Goal: Task Accomplishment & Management: Manage account settings

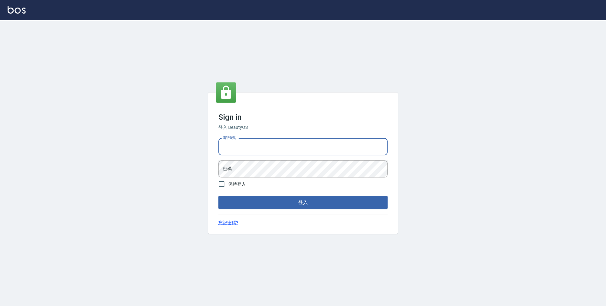
click at [338, 143] on input "電話號碼" at bounding box center [302, 146] width 169 height 17
type input "0423939755"
click at [218, 196] on button "登入" at bounding box center [302, 202] width 169 height 13
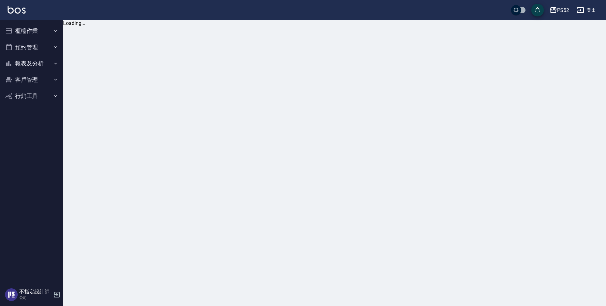
click at [30, 29] on button "櫃檯作業" at bounding box center [32, 31] width 58 height 16
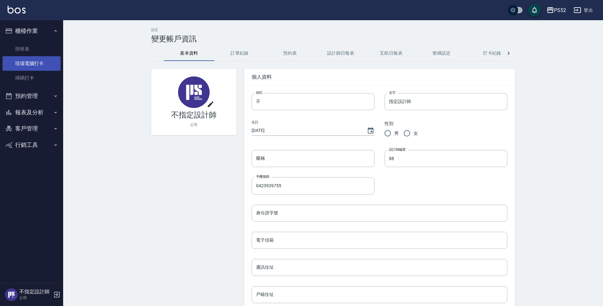
click at [31, 61] on link "現場電腦打卡" at bounding box center [32, 63] width 58 height 15
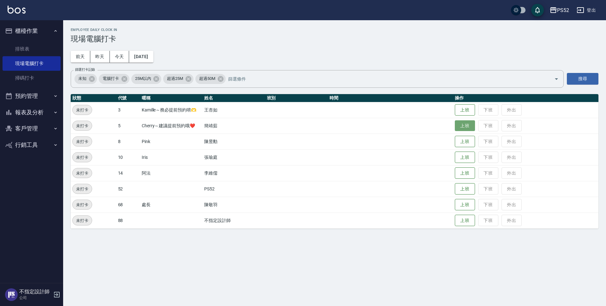
click at [467, 129] on button "上班" at bounding box center [465, 125] width 20 height 11
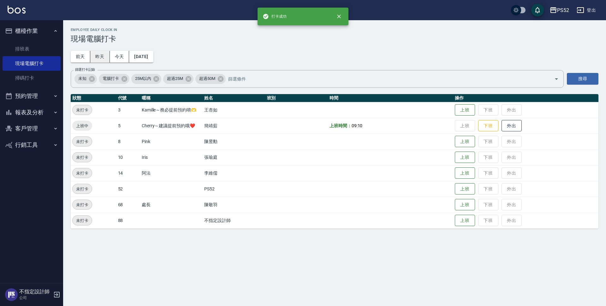
click at [104, 58] on button "昨天" at bounding box center [100, 57] width 20 height 12
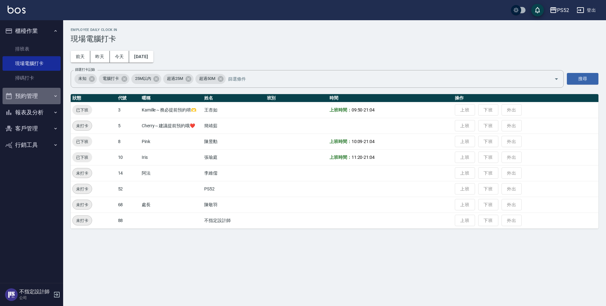
click at [39, 94] on button "預約管理" at bounding box center [32, 96] width 58 height 16
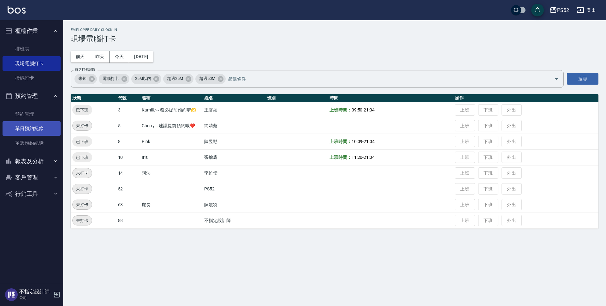
click at [29, 134] on link "單日預約紀錄" at bounding box center [32, 128] width 58 height 15
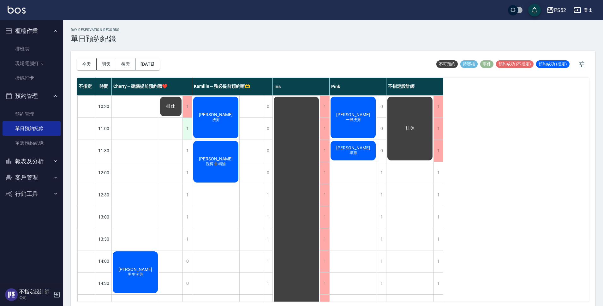
click at [184, 125] on div "1" at bounding box center [186, 129] width 9 height 22
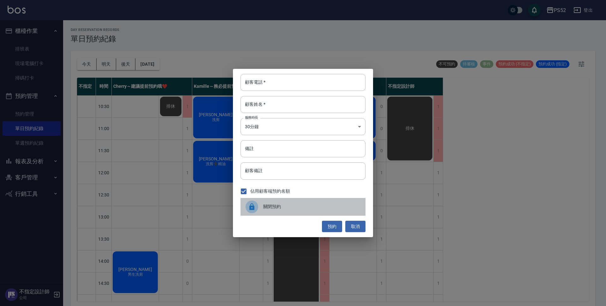
click at [303, 203] on div "關閉預約" at bounding box center [303, 207] width 125 height 18
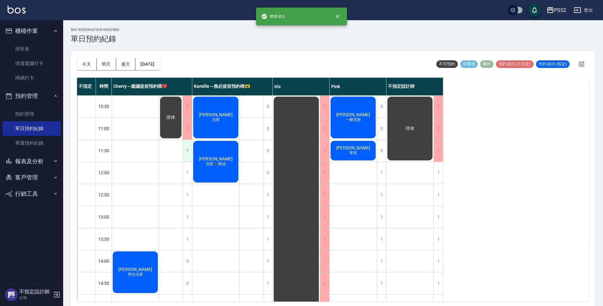
click at [188, 155] on div "1" at bounding box center [186, 151] width 9 height 22
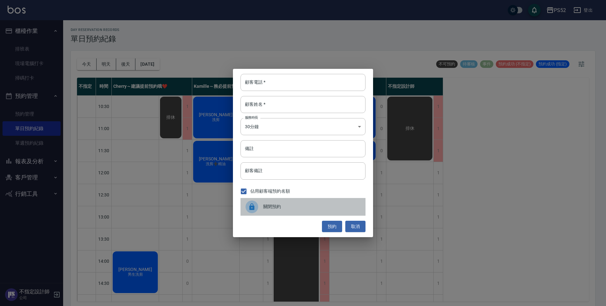
click at [283, 209] on span "關閉預約" at bounding box center [311, 206] width 97 height 7
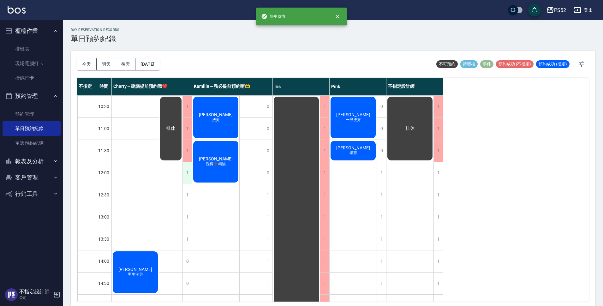
click at [188, 177] on div "1" at bounding box center [186, 173] width 9 height 22
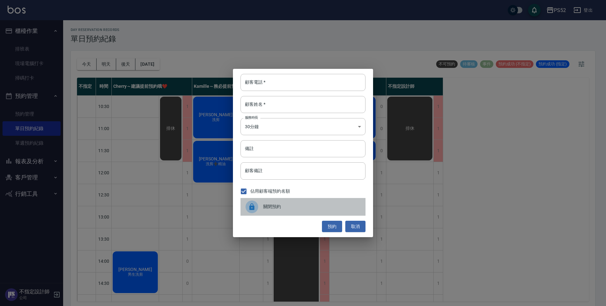
click at [275, 207] on span "關閉預約" at bounding box center [311, 206] width 97 height 7
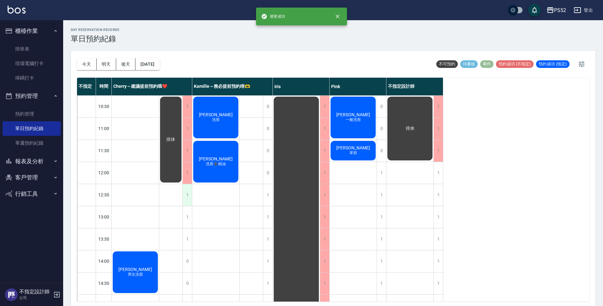
click at [191, 194] on div "1" at bounding box center [186, 195] width 9 height 22
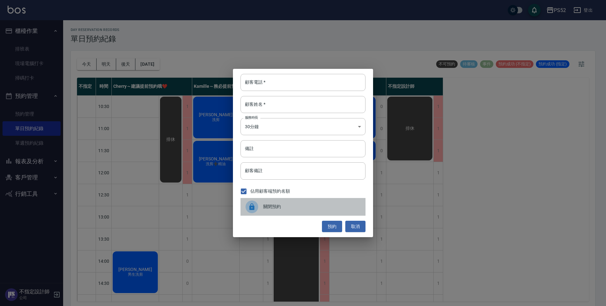
click at [281, 210] on span "關閉預約" at bounding box center [311, 206] width 97 height 7
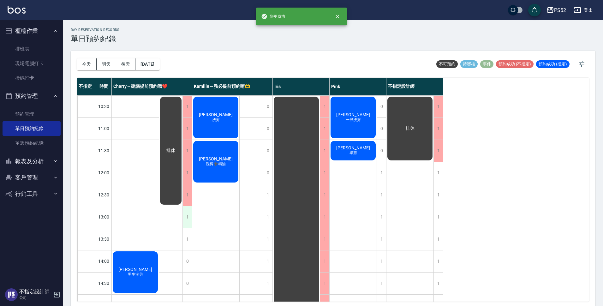
click at [190, 209] on div "1" at bounding box center [186, 217] width 9 height 22
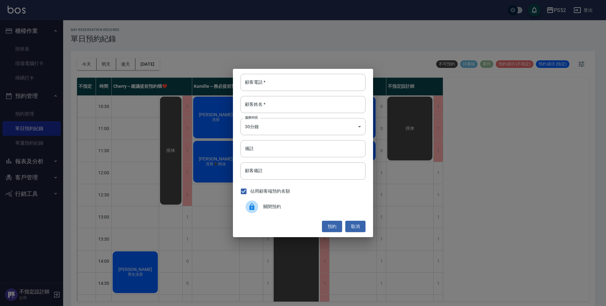
click at [277, 209] on span "關閉預約" at bounding box center [311, 206] width 97 height 7
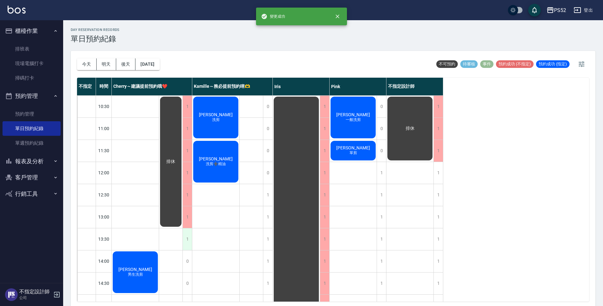
click at [188, 240] on div "1" at bounding box center [186, 239] width 9 height 22
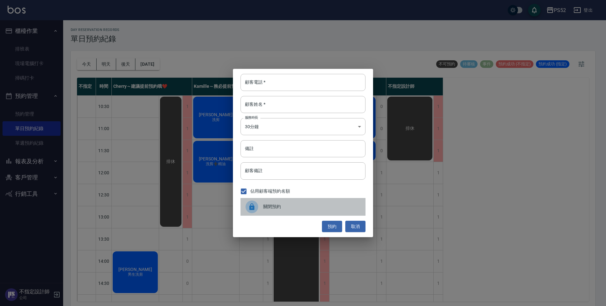
click at [290, 208] on span "關閉預約" at bounding box center [311, 206] width 97 height 7
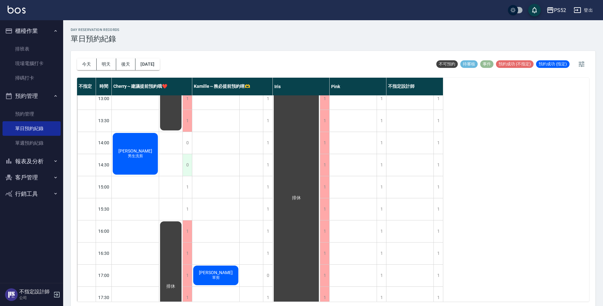
scroll to position [116, 0]
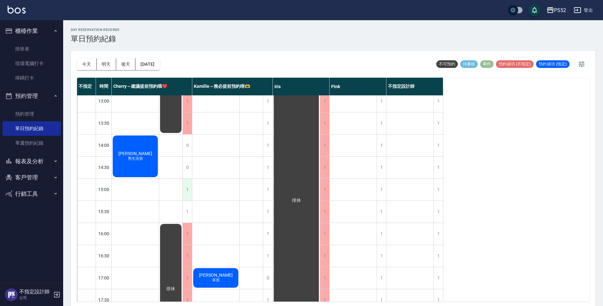
click at [188, 188] on div "1" at bounding box center [186, 190] width 9 height 22
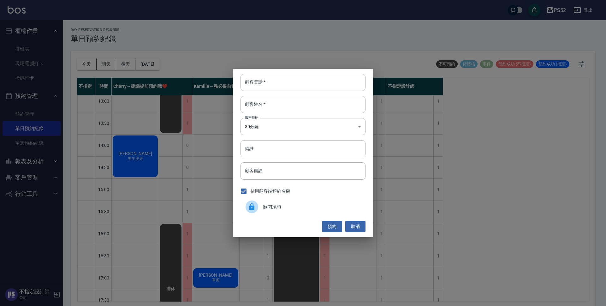
click at [279, 209] on span "關閉預約" at bounding box center [311, 206] width 97 height 7
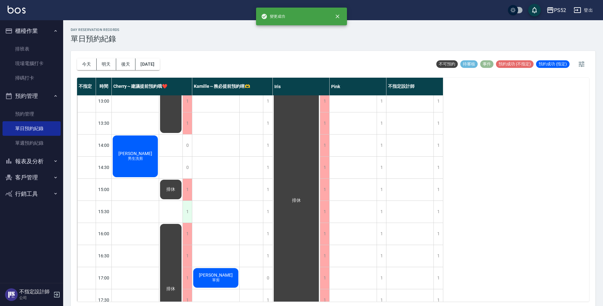
click at [185, 211] on div "1" at bounding box center [186, 212] width 9 height 22
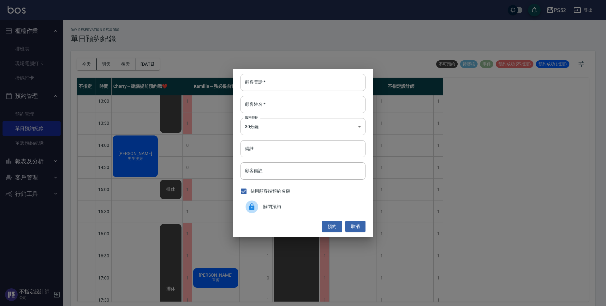
click at [284, 204] on span "關閉預約" at bounding box center [311, 206] width 97 height 7
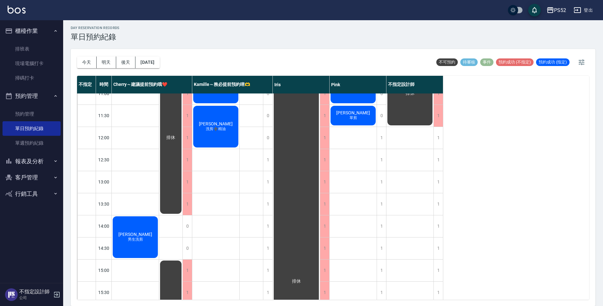
scroll to position [0, 0]
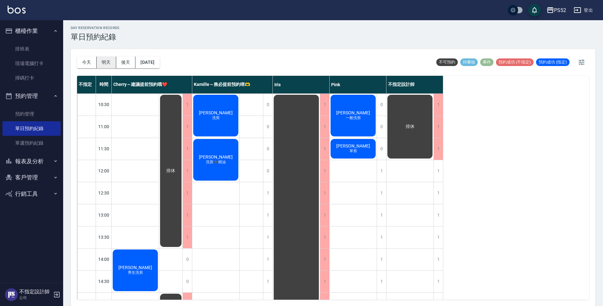
click at [106, 60] on button "明天" at bounding box center [107, 62] width 20 height 12
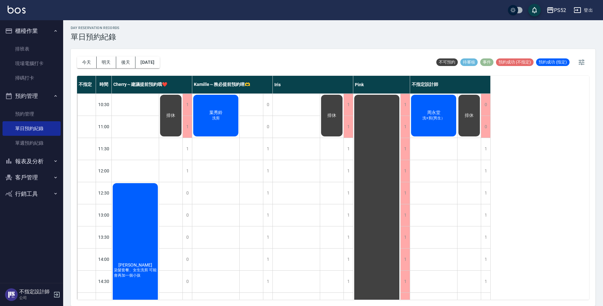
click at [153, 262] on span "排休" at bounding box center [135, 264] width 36 height 5
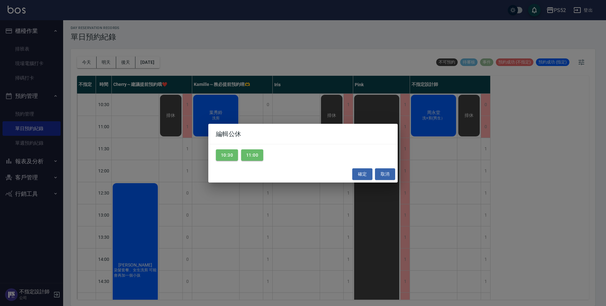
click at [227, 161] on div "10:30 11:00" at bounding box center [302, 155] width 189 height 22
click at [227, 159] on button "10:30" at bounding box center [227, 155] width 22 height 12
click at [244, 157] on button "11:00" at bounding box center [252, 155] width 22 height 12
click at [363, 173] on button "確定" at bounding box center [362, 174] width 20 height 12
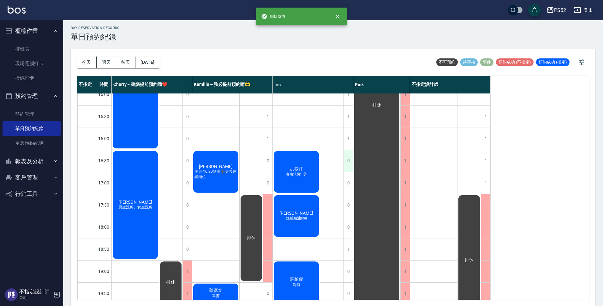
scroll to position [241, 0]
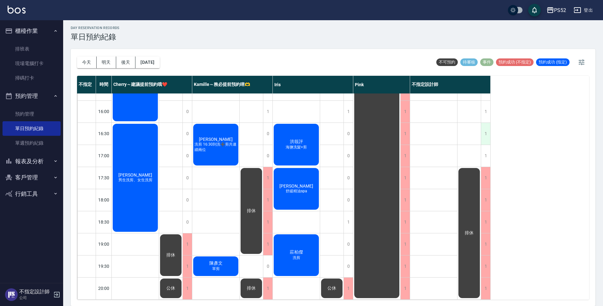
click at [484, 131] on div "1" at bounding box center [485, 134] width 9 height 22
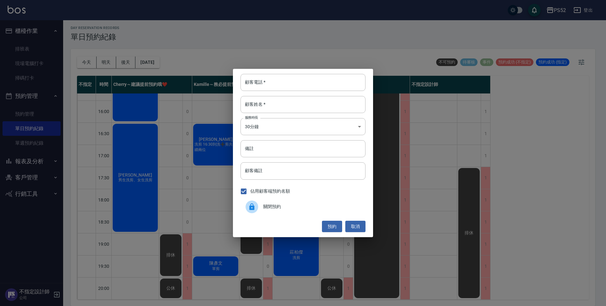
click at [290, 213] on div "關閉預約" at bounding box center [303, 207] width 125 height 18
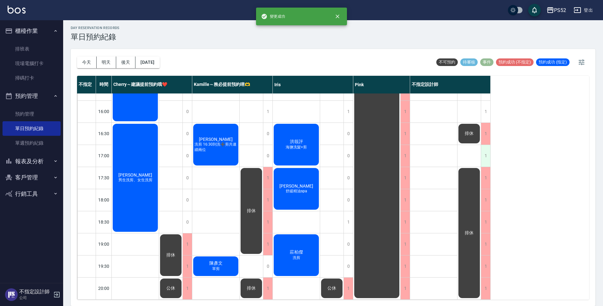
click at [486, 155] on div "1" at bounding box center [485, 156] width 9 height 22
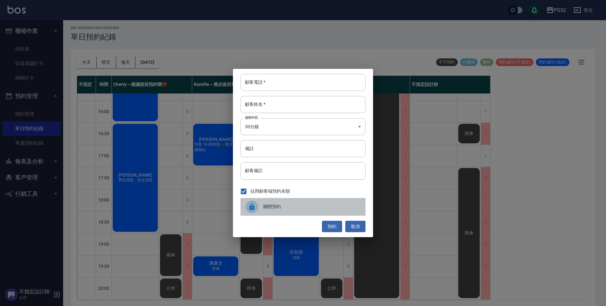
click at [293, 204] on span "關閉預約" at bounding box center [311, 206] width 97 height 7
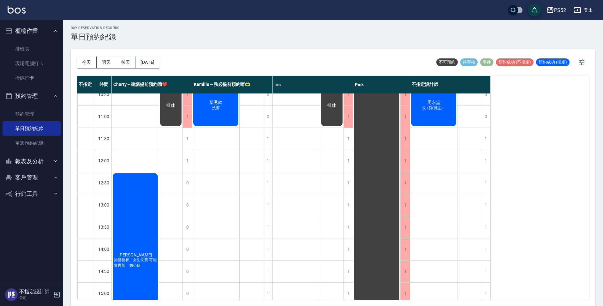
scroll to position [0, 0]
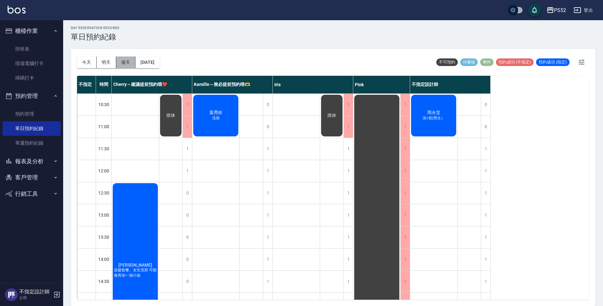
click at [123, 65] on button "後天" at bounding box center [126, 62] width 20 height 12
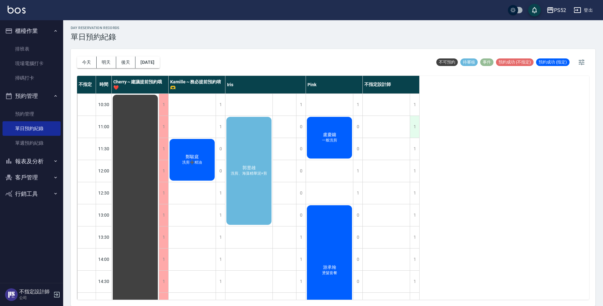
click at [415, 124] on div "1" at bounding box center [414, 127] width 9 height 22
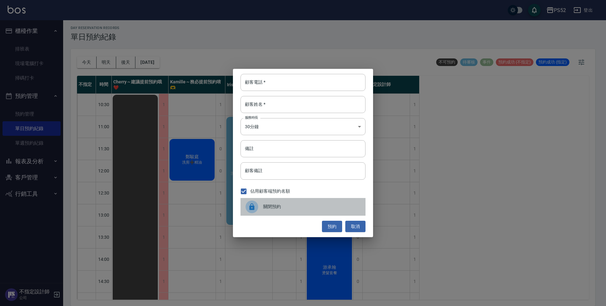
click at [289, 205] on span "關閉預約" at bounding box center [311, 206] width 97 height 7
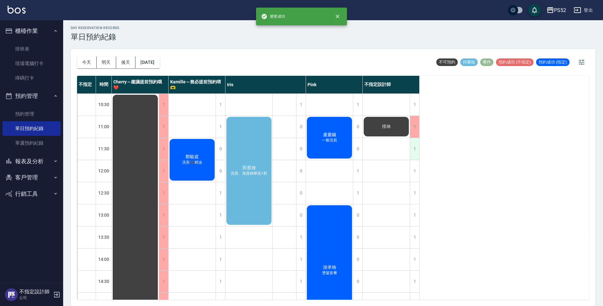
click at [413, 152] on div "1" at bounding box center [414, 149] width 9 height 22
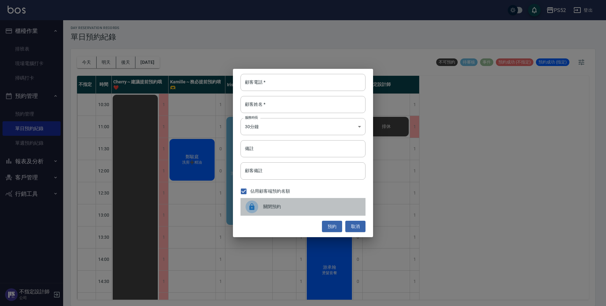
click at [289, 206] on span "關閉預約" at bounding box center [311, 206] width 97 height 7
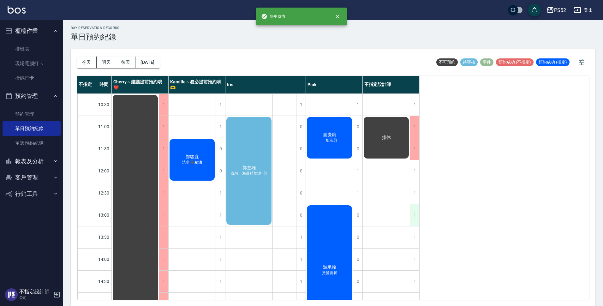
click at [415, 216] on div "1" at bounding box center [414, 215] width 9 height 22
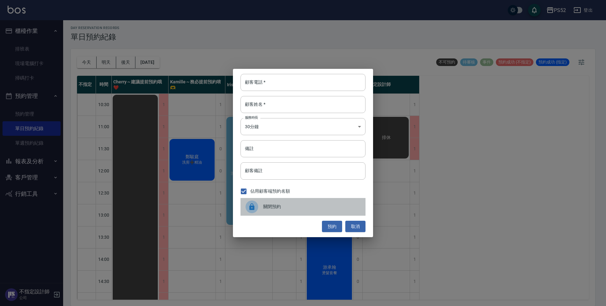
click at [307, 206] on span "關閉預約" at bounding box center [311, 206] width 97 height 7
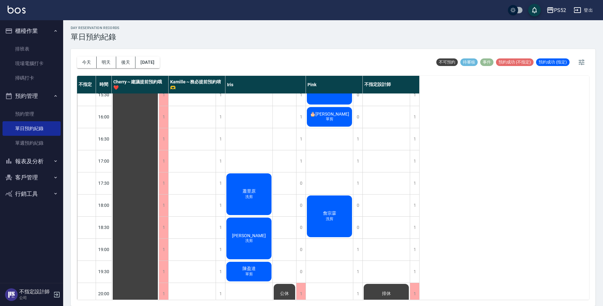
scroll to position [231, 0]
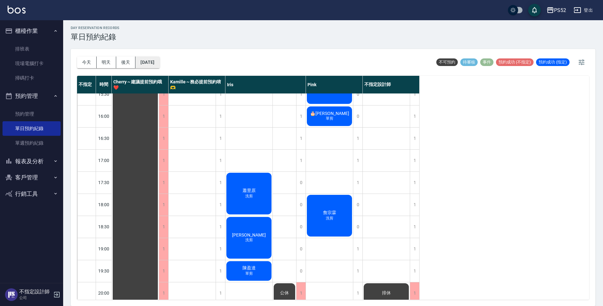
click at [159, 66] on button "[DATE]" at bounding box center [147, 62] width 24 height 12
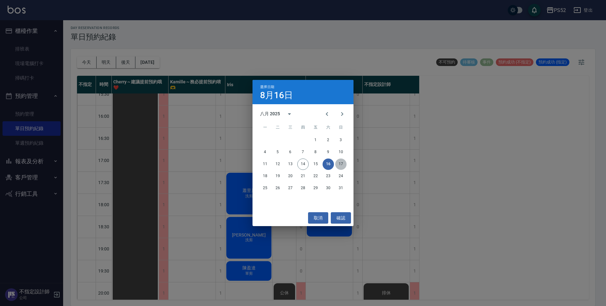
click at [337, 162] on button "17" at bounding box center [340, 163] width 11 height 11
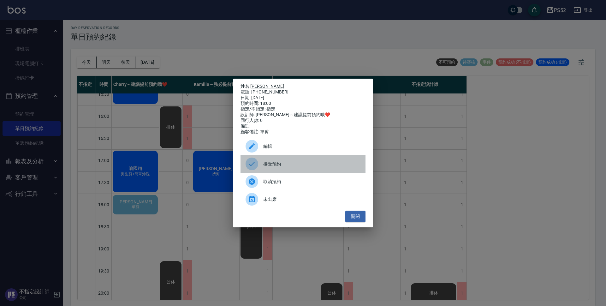
click at [275, 167] on span "接受預約" at bounding box center [311, 164] width 97 height 7
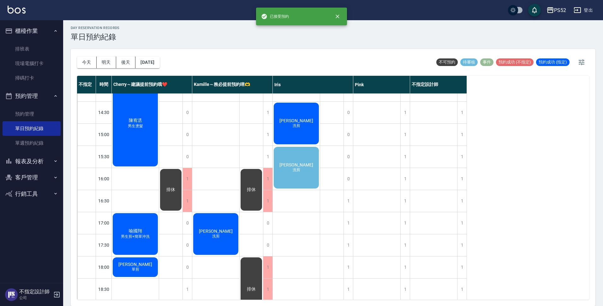
scroll to position [168, 0]
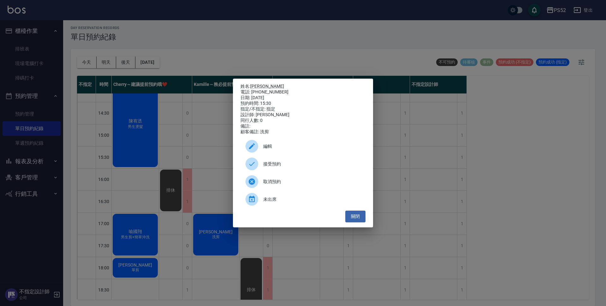
click at [296, 171] on div "接受預約" at bounding box center [303, 164] width 125 height 18
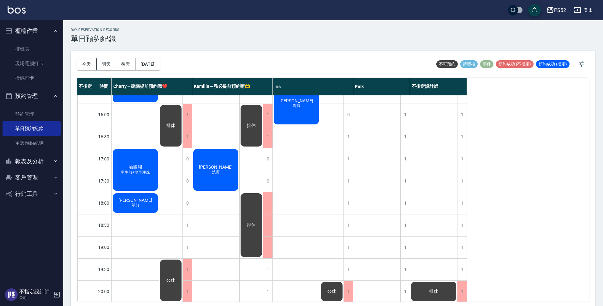
scroll to position [241, 0]
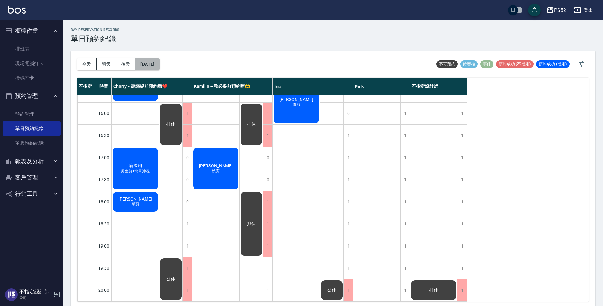
click at [159, 62] on button "[DATE]" at bounding box center [147, 64] width 24 height 12
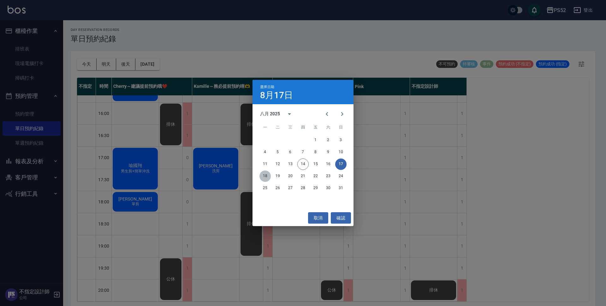
click at [267, 179] on button "18" at bounding box center [264, 175] width 11 height 11
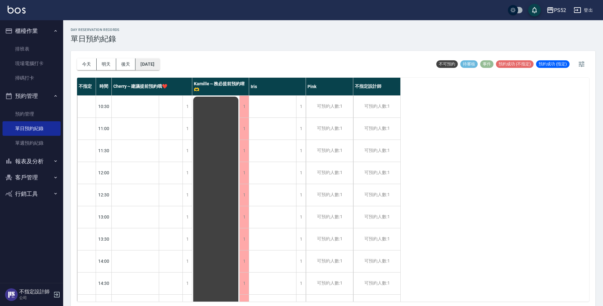
click at [159, 69] on button "[DATE]" at bounding box center [147, 64] width 24 height 12
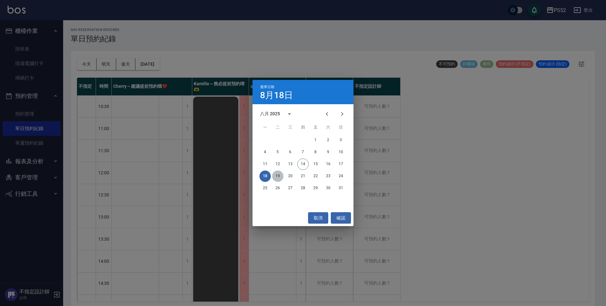
click at [278, 175] on button "19" at bounding box center [277, 175] width 11 height 11
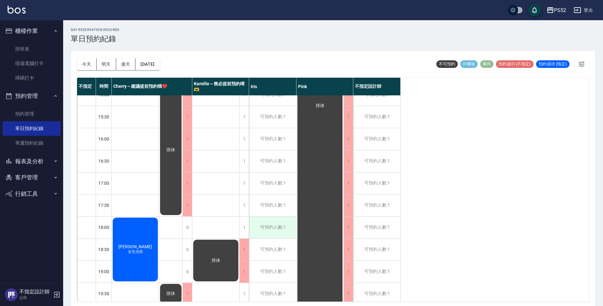
scroll to position [241, 0]
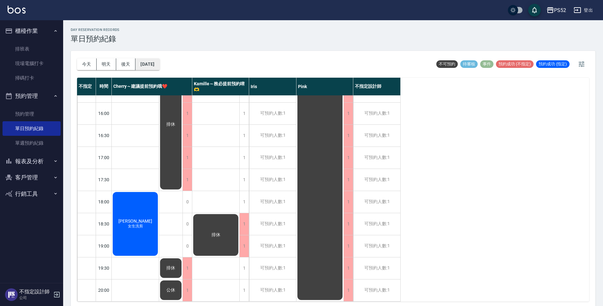
click at [147, 63] on button "[DATE]" at bounding box center [147, 64] width 24 height 12
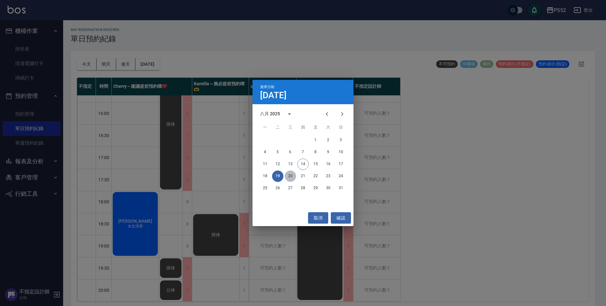
click at [288, 173] on button "20" at bounding box center [290, 175] width 11 height 11
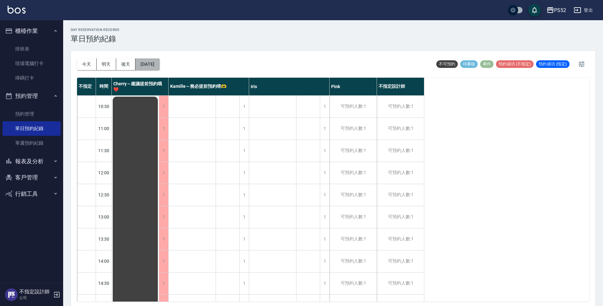
click at [150, 67] on button "[DATE]" at bounding box center [147, 64] width 24 height 12
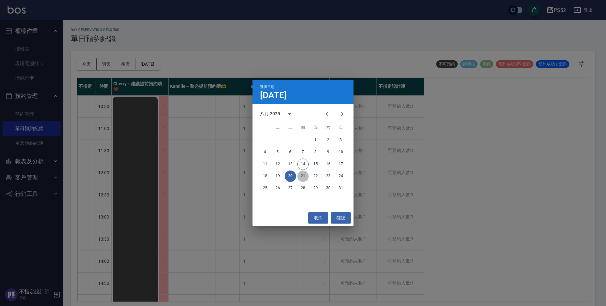
click at [302, 175] on button "21" at bounding box center [302, 175] width 11 height 11
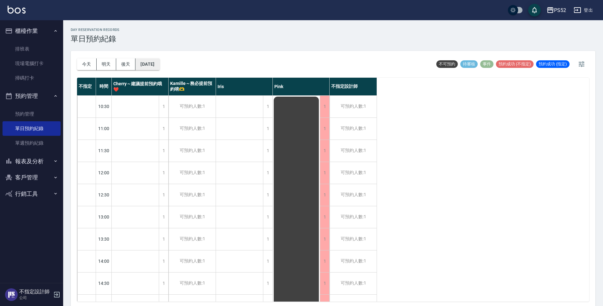
click at [151, 66] on button "[DATE]" at bounding box center [147, 64] width 24 height 12
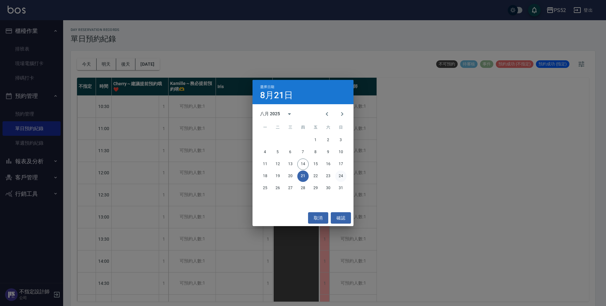
click at [344, 177] on button "24" at bounding box center [340, 175] width 11 height 11
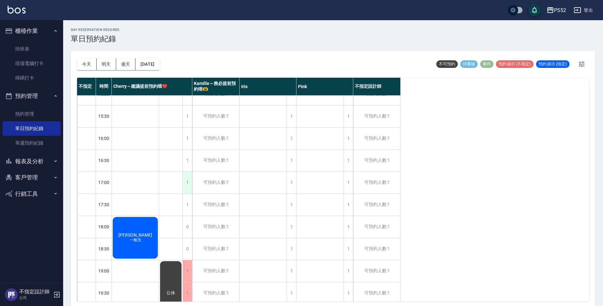
scroll to position [231, 0]
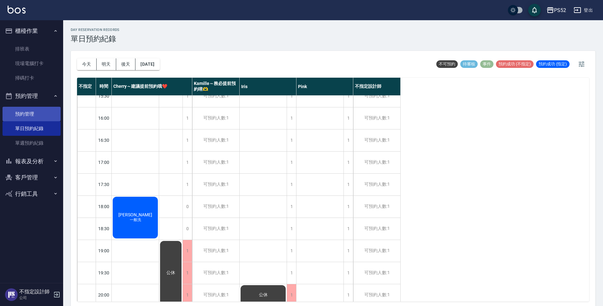
click at [35, 108] on link "預約管理" at bounding box center [32, 114] width 58 height 15
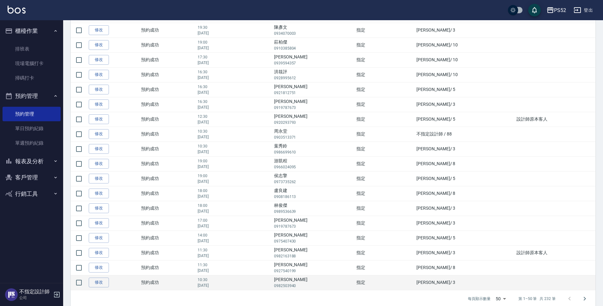
scroll to position [565, 0]
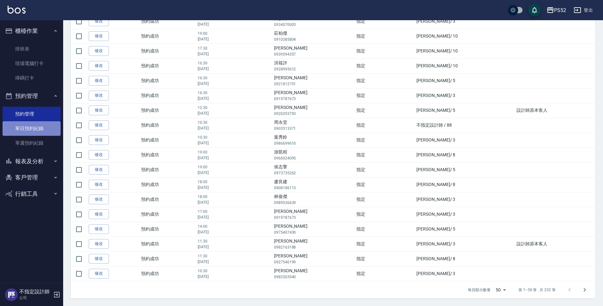
click at [35, 131] on link "單日預約紀錄" at bounding box center [32, 128] width 58 height 15
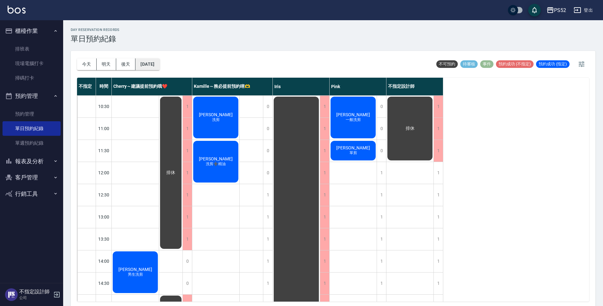
click at [152, 62] on button "[DATE]" at bounding box center [147, 64] width 24 height 12
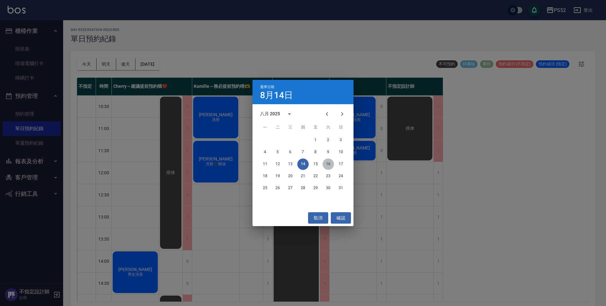
click at [330, 165] on button "16" at bounding box center [328, 163] width 11 height 11
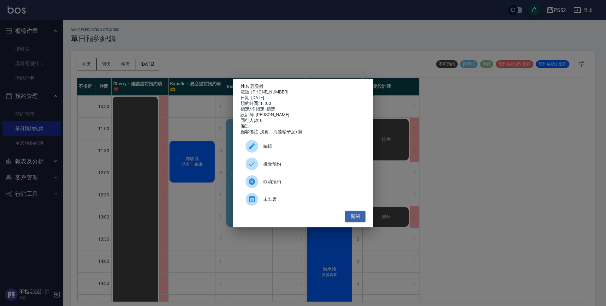
click at [286, 164] on span "接受預約" at bounding box center [311, 164] width 97 height 7
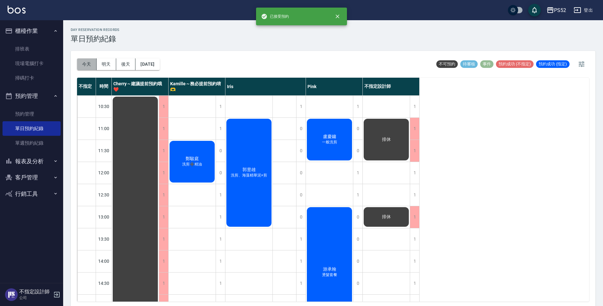
click at [84, 66] on button "今天" at bounding box center [87, 64] width 20 height 12
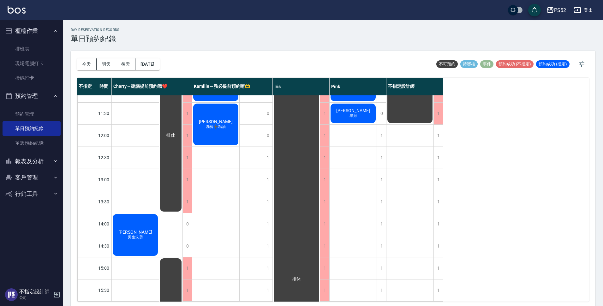
scroll to position [42, 0]
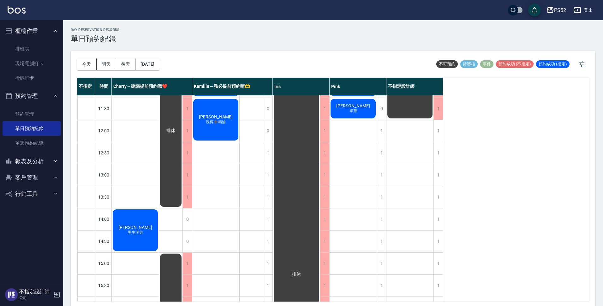
click at [20, 160] on button "報表及分析" at bounding box center [32, 161] width 58 height 16
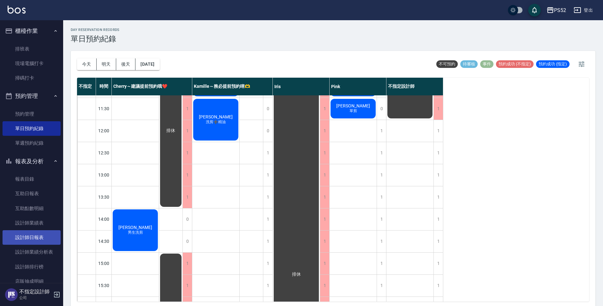
click at [48, 234] on link "設計師日報表" at bounding box center [32, 237] width 58 height 15
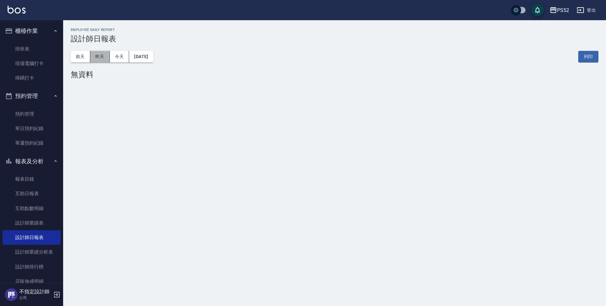
click at [105, 52] on button "昨天" at bounding box center [100, 57] width 20 height 12
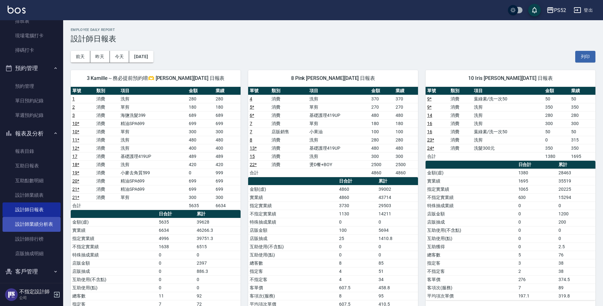
scroll to position [42, 0]
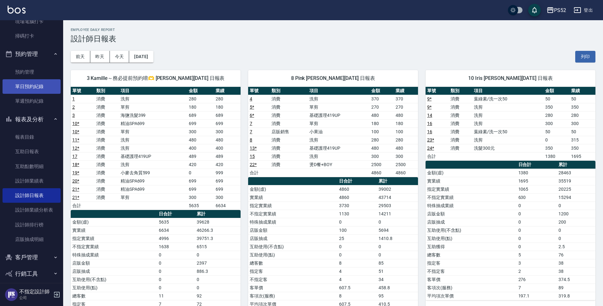
click at [41, 86] on link "單日預約紀錄" at bounding box center [32, 86] width 58 height 15
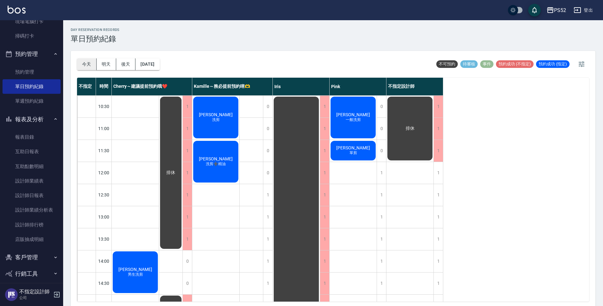
click at [82, 64] on button "今天" at bounding box center [87, 64] width 20 height 12
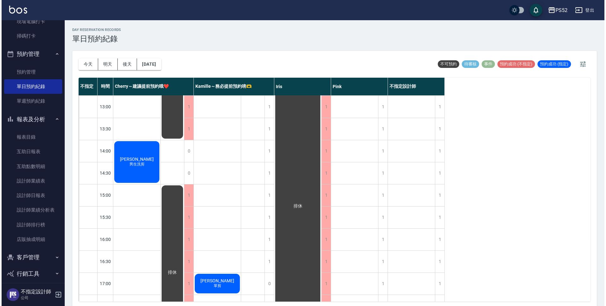
scroll to position [95, 0]
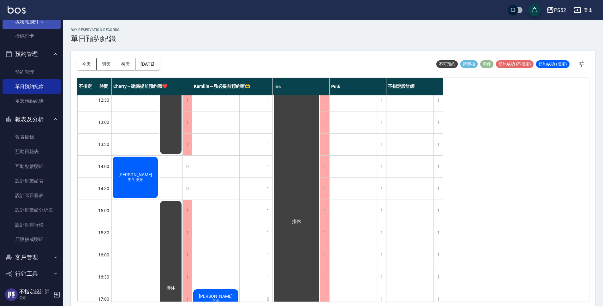
click at [31, 22] on link "現場電腦打卡" at bounding box center [32, 21] width 58 height 15
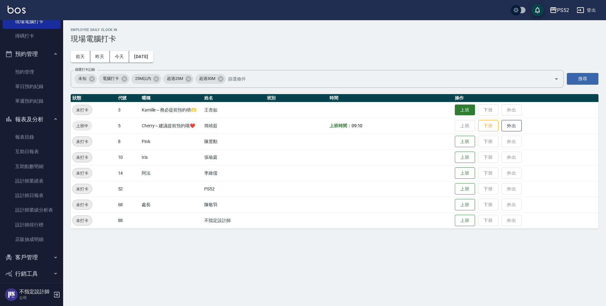
click at [469, 109] on button "上班" at bounding box center [465, 109] width 20 height 11
click at [465, 144] on button "上班" at bounding box center [465, 141] width 20 height 11
